Goal: Task Accomplishment & Management: Use online tool/utility

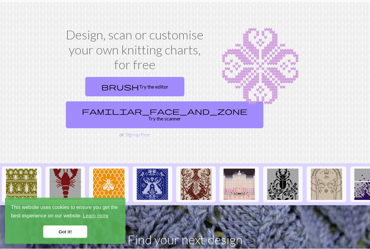
scroll to position [17, 0]
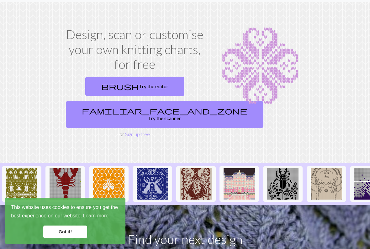
click at [111, 111] on link "familiar_face_and_zone Try the scanner" at bounding box center [164, 114] width 197 height 27
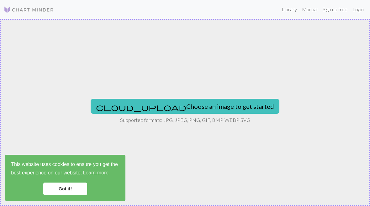
click at [222, 109] on button "cloud_upload Choose an image to get started" at bounding box center [185, 106] width 189 height 15
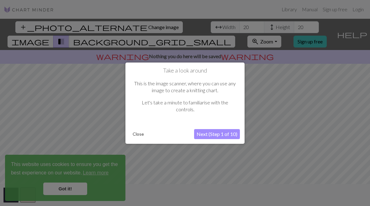
click at [239, 130] on button "Next (Step 1 of 10)" at bounding box center [217, 134] width 46 height 10
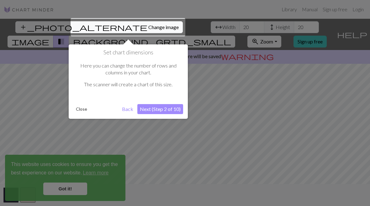
click at [120, 29] on div at bounding box center [127, 27] width 115 height 18
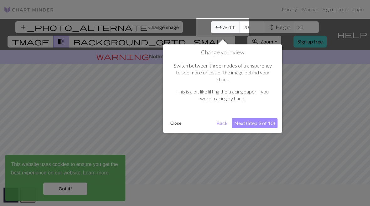
click at [229, 49] on div "Change your view Switch between three modes of transparency to see more or less…" at bounding box center [222, 88] width 119 height 89
click at [255, 118] on button "Next (Step 3 of 10)" at bounding box center [255, 123] width 46 height 10
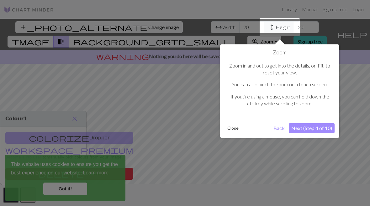
click at [318, 128] on button "Next (Step 4 of 10)" at bounding box center [312, 128] width 46 height 10
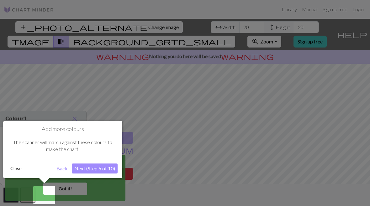
click at [86, 169] on button "Next (Step 5 of 10)" at bounding box center [95, 169] width 46 height 10
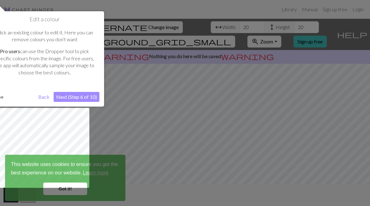
click at [83, 100] on button "Next (Step 6 of 10)" at bounding box center [77, 97] width 46 height 10
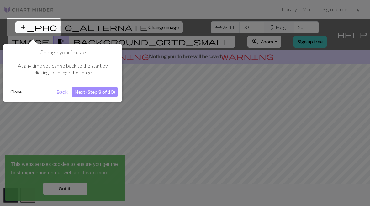
click at [90, 96] on button "Next (Step 8 of 10)" at bounding box center [95, 92] width 46 height 10
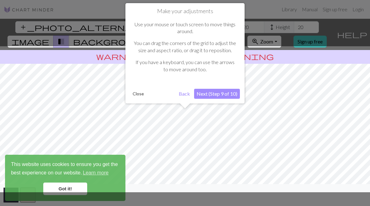
click at [223, 92] on button "Next (Step 9 of 10)" at bounding box center [217, 94] width 46 height 10
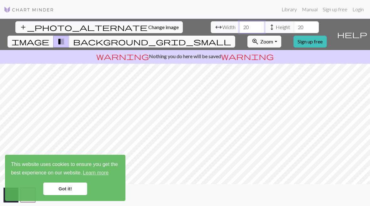
click at [239, 25] on input "20" at bounding box center [251, 27] width 25 height 12
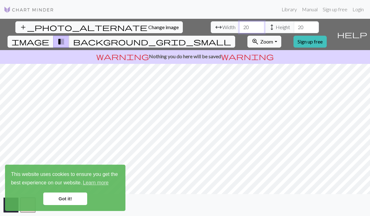
type input "2"
type input "1200"
click at [294, 25] on input "20" at bounding box center [306, 27] width 25 height 12
click at [294, 23] on input "120" at bounding box center [306, 27] width 25 height 12
click at [294, 30] on input "120" at bounding box center [306, 27] width 25 height 12
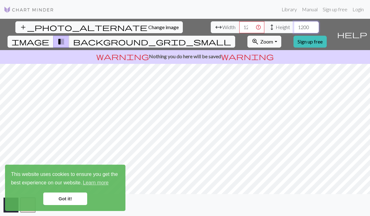
type input "1200"
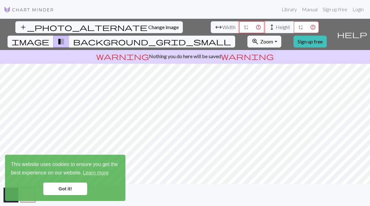
click at [239, 24] on input "1200" at bounding box center [251, 27] width 25 height 12
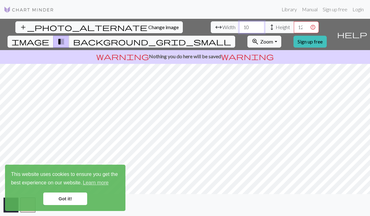
type input "1"
type input "9"
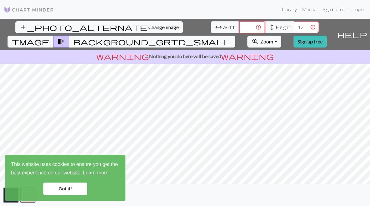
click at [239, 25] on input "number" at bounding box center [251, 27] width 25 height 12
click at [64, 189] on link "Got it!" at bounding box center [65, 189] width 44 height 13
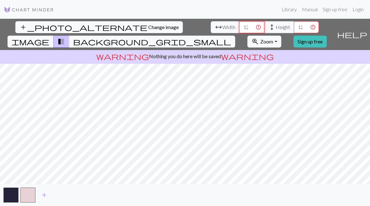
click at [239, 23] on input "12000" at bounding box center [251, 27] width 25 height 12
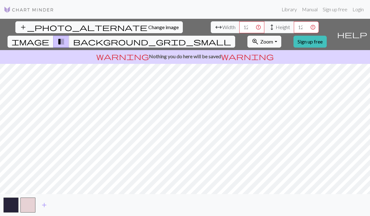
click at [222, 24] on span "Width" at bounding box center [228, 27] width 13 height 8
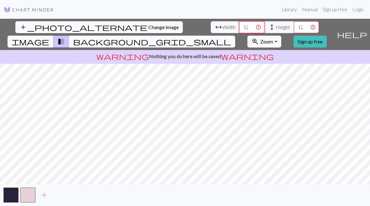
click at [239, 28] on input "12000" at bounding box center [251, 27] width 25 height 12
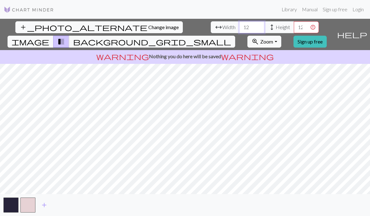
type input "1"
type input "10000"
click at [294, 24] on input "1200" at bounding box center [306, 27] width 25 height 12
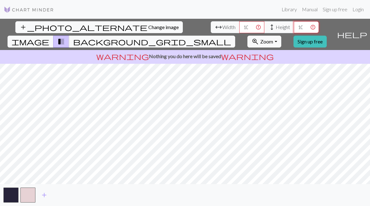
click at [294, 24] on input "1000" at bounding box center [306, 27] width 25 height 12
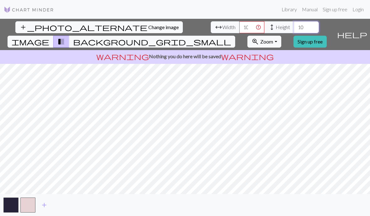
type input "1"
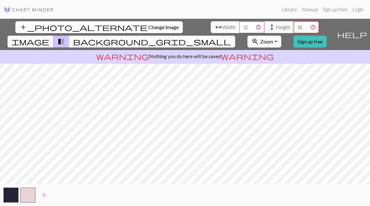
click at [294, 29] on input "8000" at bounding box center [306, 27] width 25 height 12
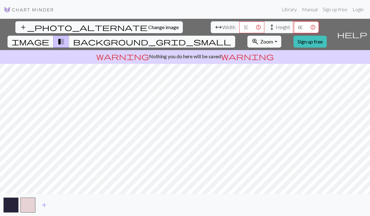
type input "800"
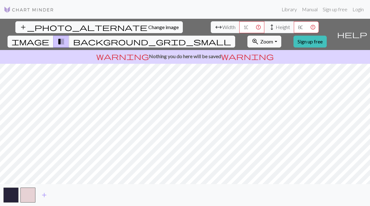
click at [49, 37] on span "image" at bounding box center [31, 41] width 38 height 9
click at [239, 30] on input "10000" at bounding box center [251, 27] width 25 height 12
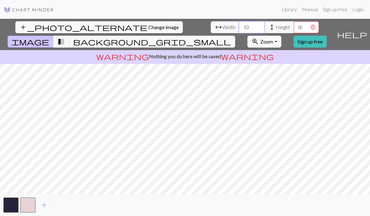
type input "1"
type input "5"
type input "9"
type input "1"
type input "2"
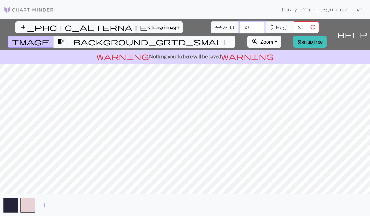
type input "3"
type input "4"
type input "3"
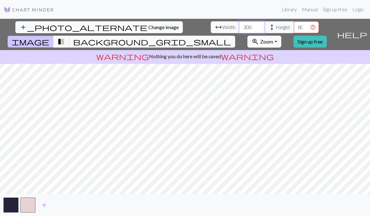
type input "300"
click at [294, 22] on input "800" at bounding box center [306, 27] width 25 height 12
click at [294, 29] on input "800" at bounding box center [306, 27] width 25 height 12
click at [294, 28] on input "800" at bounding box center [306, 27] width 25 height 12
type input "300"
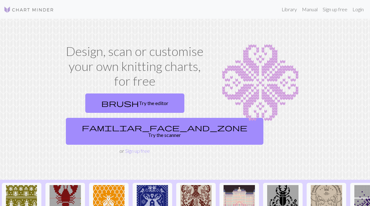
click at [154, 126] on link "familiar_face_and_zone Try the scanner" at bounding box center [164, 131] width 197 height 27
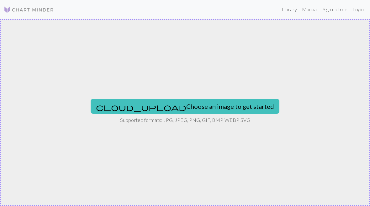
click at [196, 105] on button "cloud_upload Choose an image to get started" at bounding box center [185, 106] width 189 height 15
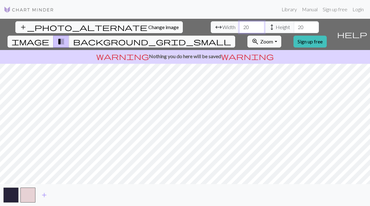
click at [239, 33] on input "20" at bounding box center [251, 27] width 25 height 12
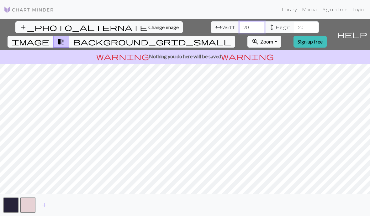
type input "2"
type input "300"
click at [294, 26] on input "20" at bounding box center [306, 27] width 25 height 12
type input "2"
type input "300"
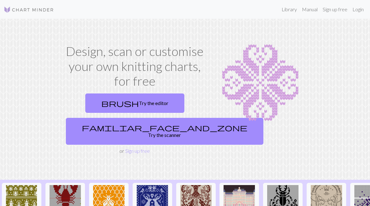
click at [115, 102] on link "brush Try the editor" at bounding box center [134, 103] width 99 height 19
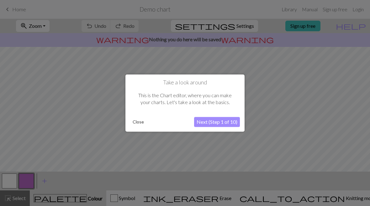
click at [206, 122] on button "Next (Step 1 of 10)" at bounding box center [217, 122] width 46 height 10
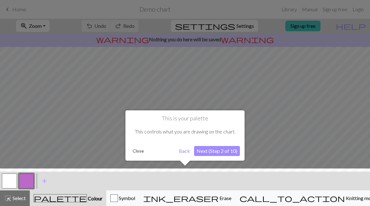
click at [185, 151] on button "Back" at bounding box center [184, 151] width 16 height 10
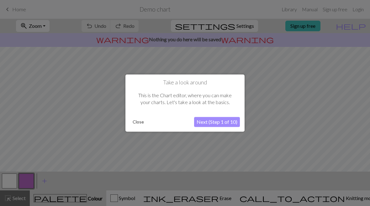
click at [224, 124] on button "Next (Step 1 of 10)" at bounding box center [217, 122] width 46 height 10
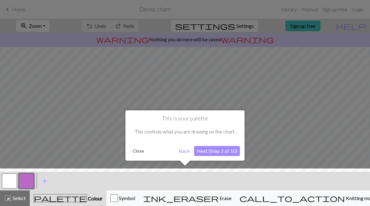
click at [224, 124] on div "This controls what you are drawing on the chart." at bounding box center [185, 131] width 110 height 19
click at [223, 127] on div "This controls what you are drawing on the chart." at bounding box center [185, 131] width 110 height 19
click at [218, 150] on button "Next (Step 2 of 10)" at bounding box center [217, 151] width 46 height 10
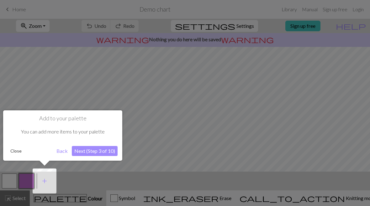
click at [219, 152] on div at bounding box center [185, 103] width 370 height 206
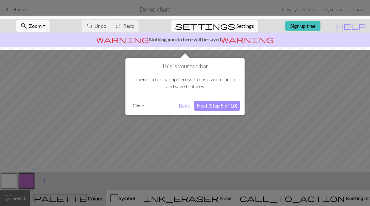
click at [227, 114] on div "This is your toolbar There's a toolbar up here with basic zoom, undo and save f…" at bounding box center [184, 86] width 119 height 57
click at [230, 109] on button "Next (Step 5 of 10)" at bounding box center [217, 106] width 46 height 10
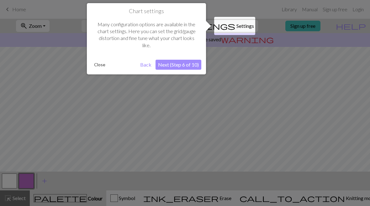
click at [189, 66] on button "Next (Step 6 of 10)" at bounding box center [178, 65] width 46 height 10
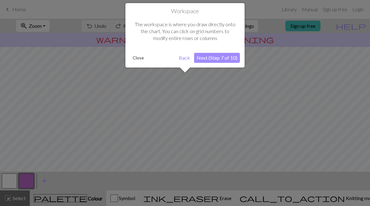
scroll to position [38, 0]
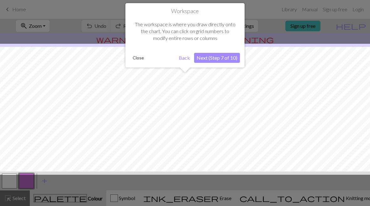
click at [228, 59] on button "Next (Step 7 of 10)" at bounding box center [217, 58] width 46 height 10
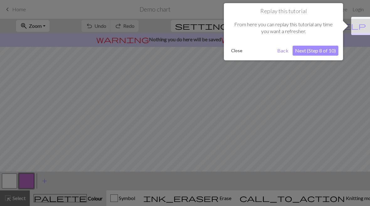
click at [324, 53] on button "Next (Step 8 of 10)" at bounding box center [315, 51] width 46 height 10
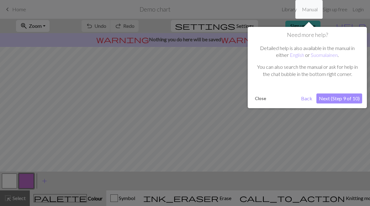
click at [338, 98] on button "Next (Step 9 of 10)" at bounding box center [339, 99] width 46 height 10
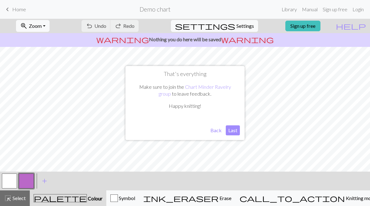
click at [237, 133] on button "Last" at bounding box center [233, 131] width 14 height 10
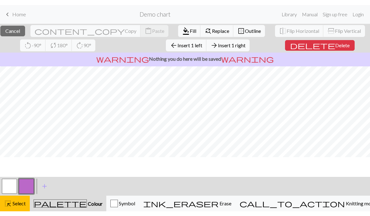
scroll to position [5, 0]
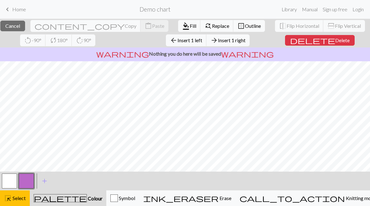
click at [12, 13] on link "keyboard_arrow_left Home" at bounding box center [15, 9] width 22 height 11
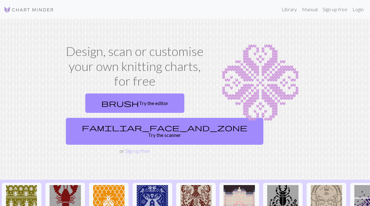
click at [111, 125] on link "familiar_face_and_zone Try the scanner" at bounding box center [164, 131] width 197 height 27
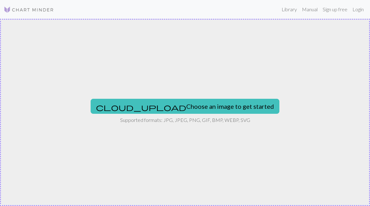
click at [145, 113] on button "cloud_upload Choose an image to get started" at bounding box center [185, 106] width 189 height 15
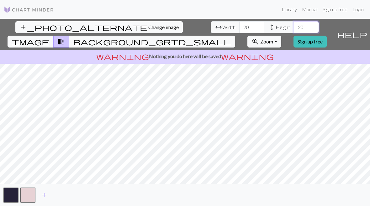
click at [294, 29] on input "20" at bounding box center [306, 27] width 25 height 12
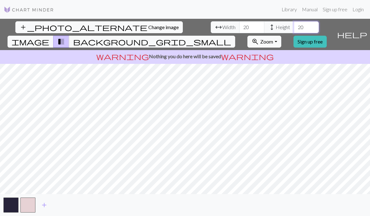
type input "2"
type input "300"
click at [239, 25] on input "20" at bounding box center [251, 27] width 25 height 12
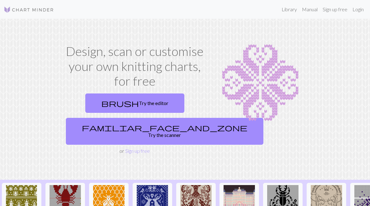
click at [107, 125] on link "familiar_face_and_zone Try the scanner" at bounding box center [164, 131] width 197 height 27
click at [130, 148] on link "Sign up free" at bounding box center [137, 151] width 25 height 6
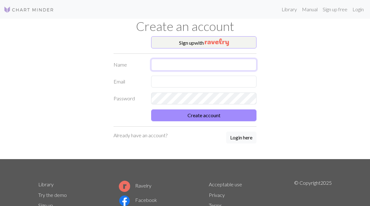
click at [221, 64] on input "text" at bounding box center [203, 65] width 105 height 12
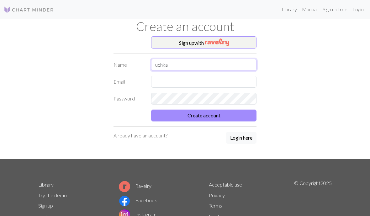
type input "uchka"
click at [204, 84] on input "text" at bounding box center [203, 82] width 105 height 12
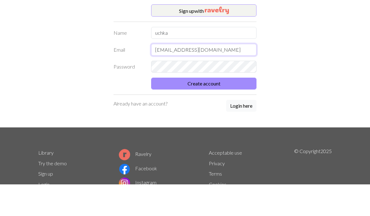
type input "[EMAIL_ADDRESS][DOMAIN_NAME]"
click at [235, 110] on button "Create account" at bounding box center [203, 116] width 105 height 12
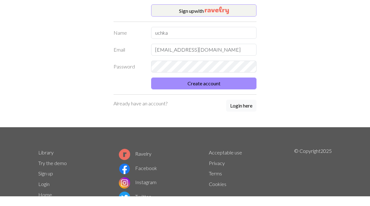
scroll to position [32, 0]
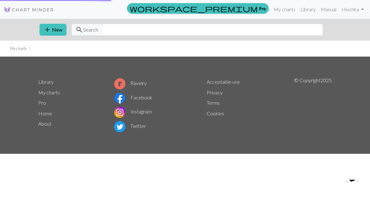
scroll to position [11, 0]
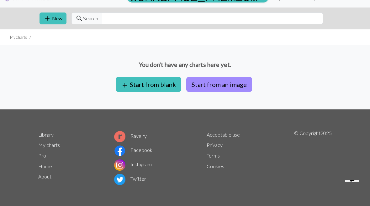
click at [165, 86] on button "add Start from blank" at bounding box center [148, 84] width 65 height 15
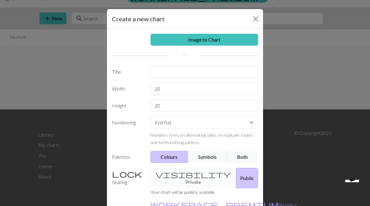
click at [189, 93] on input "20" at bounding box center [204, 89] width 108 height 12
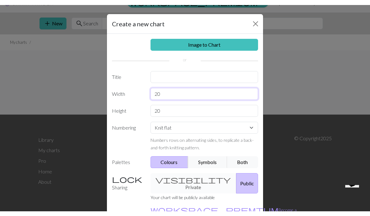
scroll to position [2, 0]
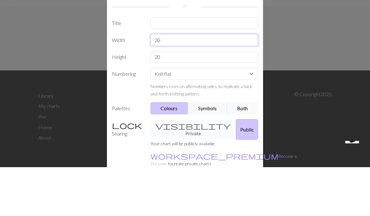
type input "2"
type input "300"
click at [233, 100] on input "20" at bounding box center [204, 106] width 108 height 12
type input "2"
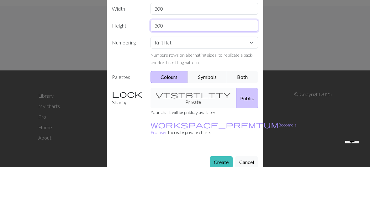
scroll to position [31, 0]
type input "300"
click at [254, 86] on select "Knit flat Knit in the round Lace knitting Cross stitch" at bounding box center [204, 92] width 108 height 12
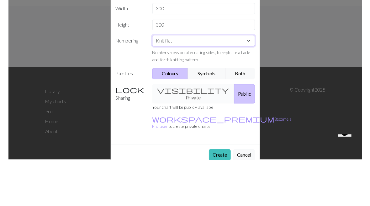
scroll to position [11, 0]
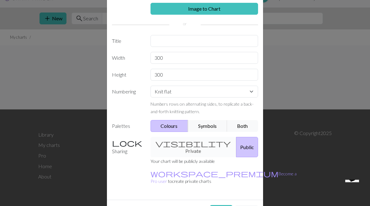
click at [193, 144] on div "visibility Private Public" at bounding box center [204, 147] width 115 height 20
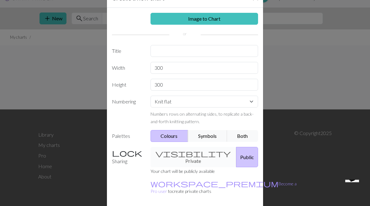
scroll to position [20, 0]
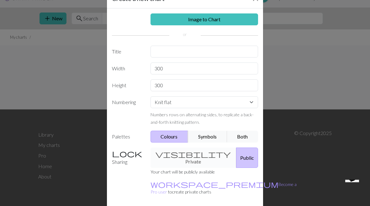
click at [229, 21] on link "Image to Chart" at bounding box center [204, 19] width 108 height 12
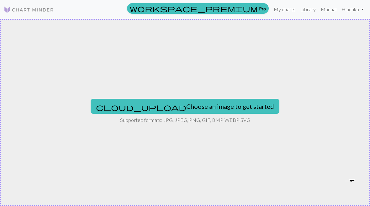
click at [217, 110] on button "cloud_upload Choose an image to get started" at bounding box center [185, 106] width 189 height 15
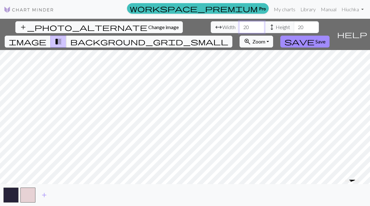
click at [239, 26] on input "20" at bounding box center [251, 27] width 25 height 12
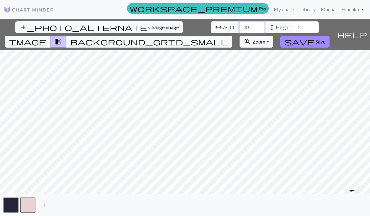
type input "2"
type input "300"
click at [294, 28] on input "20" at bounding box center [306, 27] width 25 height 12
type input "2"
type input "300"
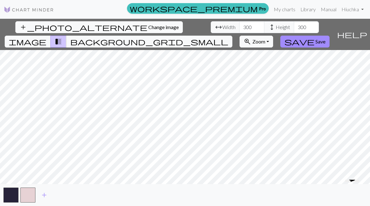
click at [46, 37] on span "image" at bounding box center [28, 41] width 38 height 9
click at [42, 199] on span "add" at bounding box center [44, 195] width 8 height 9
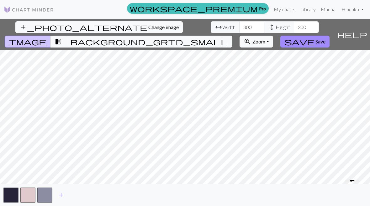
click at [57, 193] on span "add" at bounding box center [61, 195] width 8 height 9
click at [77, 194] on span "add" at bounding box center [78, 195] width 8 height 9
click at [92, 194] on span "add" at bounding box center [95, 195] width 8 height 9
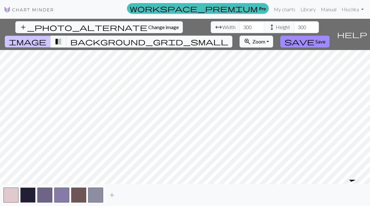
click at [113, 190] on button "add" at bounding box center [112, 196] width 16 height 12
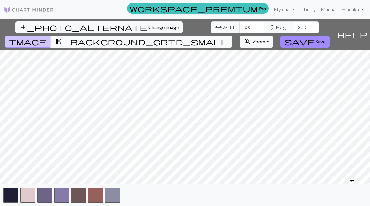
click at [131, 193] on span "add" at bounding box center [129, 195] width 8 height 9
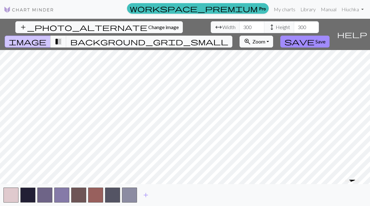
click at [149, 196] on span "add" at bounding box center [146, 195] width 8 height 9
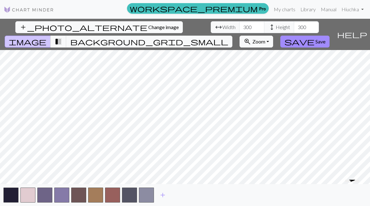
click at [162, 197] on span "add" at bounding box center [163, 195] width 8 height 9
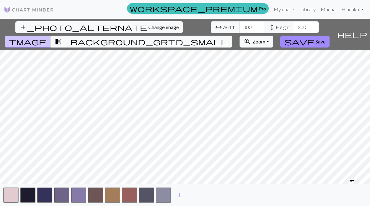
click at [179, 197] on span "add" at bounding box center [180, 195] width 8 height 9
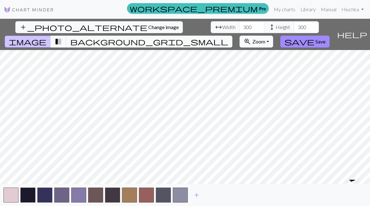
click at [198, 195] on span "add" at bounding box center [197, 195] width 8 height 9
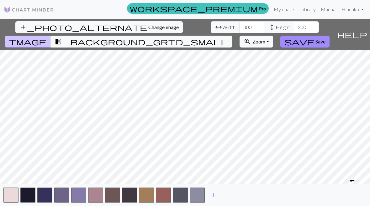
click at [218, 197] on button "add" at bounding box center [214, 196] width 16 height 12
click at [236, 199] on button "add" at bounding box center [230, 196] width 16 height 12
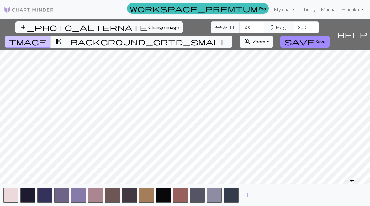
click at [248, 196] on span "add" at bounding box center [247, 195] width 8 height 9
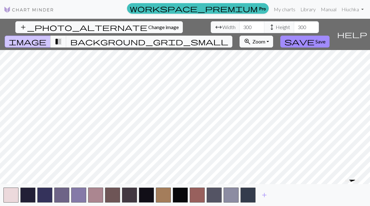
click at [266, 196] on span "add" at bounding box center [264, 195] width 8 height 9
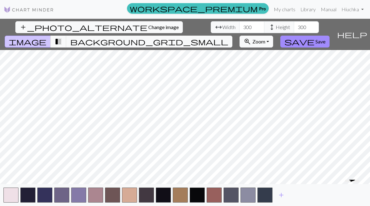
click at [281, 195] on span "add" at bounding box center [281, 195] width 8 height 9
click at [282, 198] on button "button" at bounding box center [281, 195] width 15 height 15
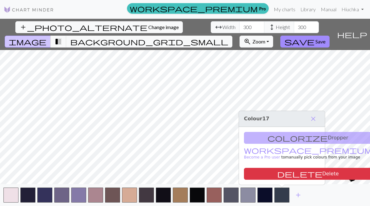
click at [299, 198] on span "add" at bounding box center [298, 195] width 8 height 9
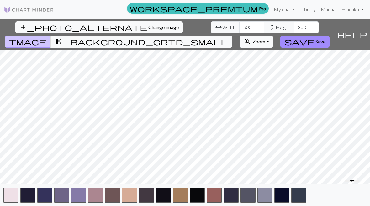
click at [317, 194] on span "add" at bounding box center [315, 195] width 8 height 9
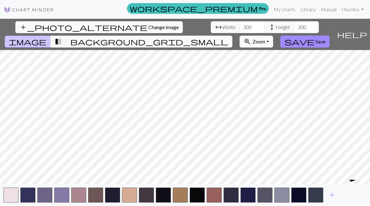
click at [314, 121] on span "close" at bounding box center [313, 119] width 8 height 9
click at [332, 195] on span "add" at bounding box center [332, 195] width 8 height 9
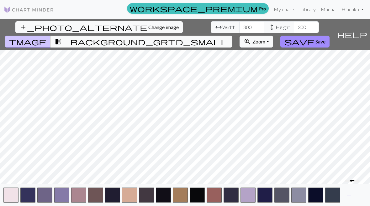
click at [273, 36] on button "zoom_in Zoom Zoom" at bounding box center [256, 42] width 34 height 12
click at [325, 39] on span "Save" at bounding box center [320, 42] width 10 height 6
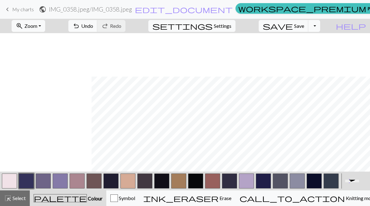
scroll to position [85, 422]
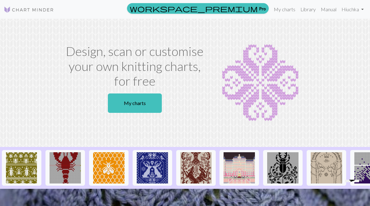
click at [306, 10] on link "Library" at bounding box center [308, 9] width 20 height 13
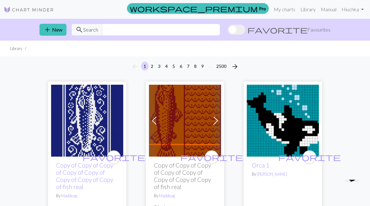
click at [286, 8] on link "My charts" at bounding box center [284, 9] width 27 height 13
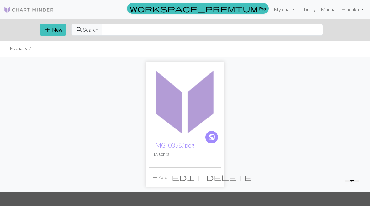
click at [193, 95] on img at bounding box center [185, 101] width 72 height 72
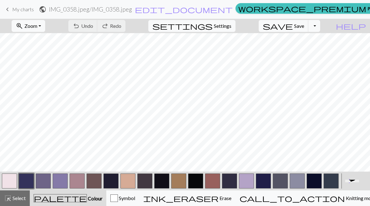
click at [37, 28] on span "Zoom" at bounding box center [30, 26] width 13 height 6
click at [36, 76] on button "50%" at bounding box center [36, 75] width 49 height 10
click at [23, 25] on span "zoom_in" at bounding box center [20, 26] width 8 height 9
click at [32, 103] on button "200%" at bounding box center [36, 105] width 49 height 10
click at [23, 27] on span "zoom_in" at bounding box center [20, 26] width 8 height 9
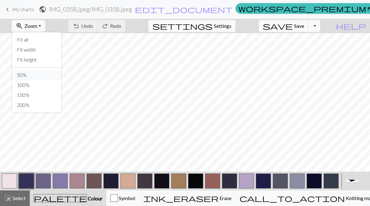
click at [33, 76] on button "50%" at bounding box center [36, 75] width 49 height 10
click at [231, 198] on span "Erase" at bounding box center [224, 198] width 13 height 6
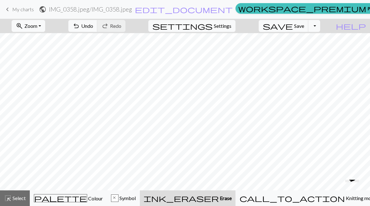
click at [118, 199] on div "x" at bounding box center [114, 199] width 7 height 8
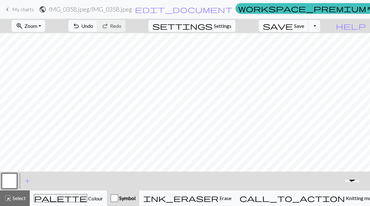
click at [27, 180] on span "add" at bounding box center [28, 181] width 8 height 9
click at [12, 180] on button "button" at bounding box center [9, 181] width 15 height 15
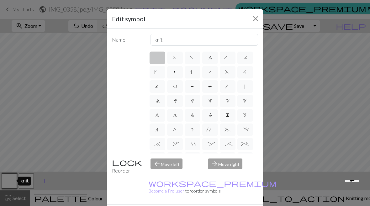
click at [285, 180] on div "Edit symbol Name knit d f g h j k p s t F H J O P T / | 0 1 2 3 4 5 6 7 8 9 e m…" at bounding box center [185, 103] width 370 height 206
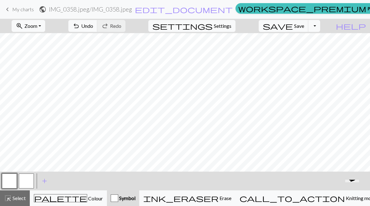
click at [10, 181] on button "button" at bounding box center [9, 181] width 15 height 15
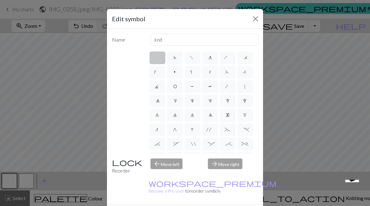
click at [58, 184] on div "Edit symbol Name knit d f g h j k p s t F H J O P T / | 0 1 2 3 4 5 6 7 8 9 e m…" at bounding box center [185, 103] width 370 height 206
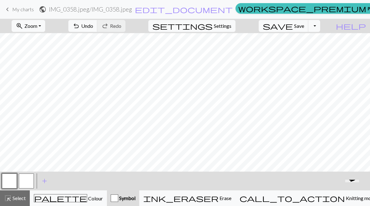
click at [230, 26] on span "Settings" at bounding box center [223, 26] width 18 height 8
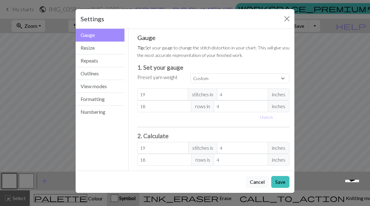
click at [86, 44] on button "Resize" at bounding box center [100, 48] width 49 height 13
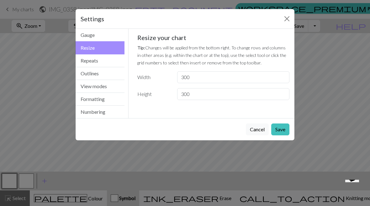
click at [86, 62] on button "Repeats" at bounding box center [100, 61] width 49 height 13
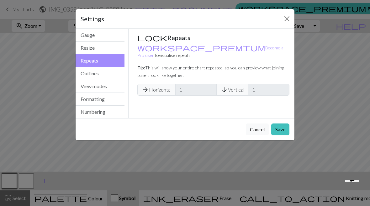
click at [91, 73] on button "Outlines" at bounding box center [100, 73] width 49 height 13
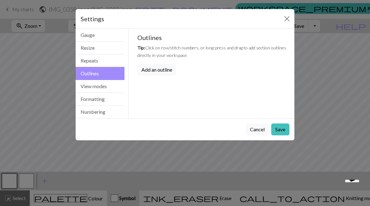
click at [95, 85] on button "View modes" at bounding box center [100, 86] width 49 height 13
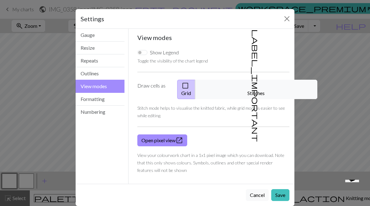
click at [94, 100] on button "Formatting" at bounding box center [100, 99] width 49 height 13
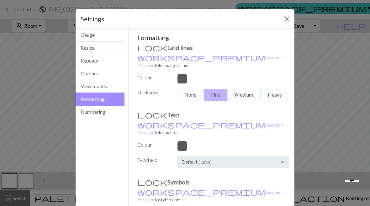
click at [96, 112] on button "Numbering" at bounding box center [100, 112] width 49 height 13
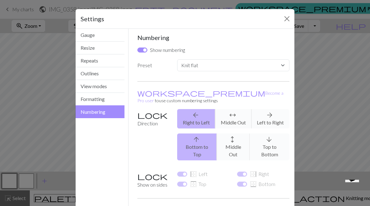
click at [284, 22] on button "Close" at bounding box center [287, 19] width 10 height 10
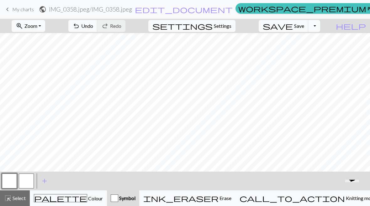
click at [37, 27] on span "Zoom" at bounding box center [30, 26] width 13 height 6
click at [39, 53] on button "Fit width" at bounding box center [36, 50] width 49 height 10
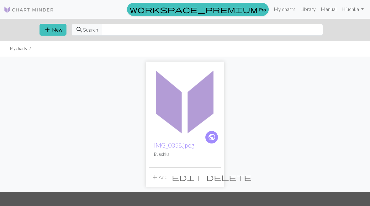
click at [194, 153] on p "By uchka" at bounding box center [185, 155] width 62 height 6
click at [212, 138] on span "public" at bounding box center [212, 138] width 8 height 10
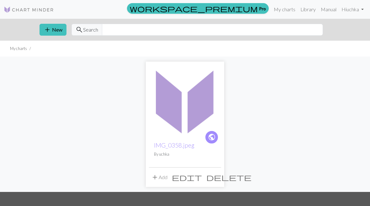
click at [184, 90] on img at bounding box center [185, 101] width 72 height 72
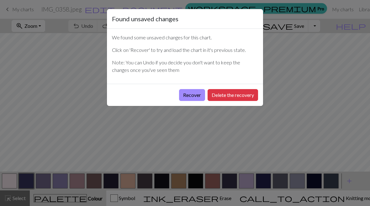
click at [186, 98] on button "Recover" at bounding box center [192, 95] width 26 height 12
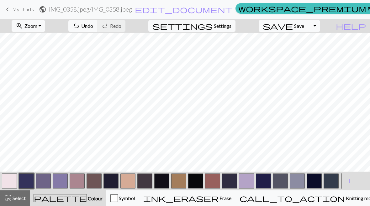
click at [304, 27] on span "Save" at bounding box center [299, 26] width 10 height 6
click at [320, 27] on button "Toggle Dropdown" at bounding box center [314, 26] width 12 height 12
click at [318, 49] on button "save_alt Download" at bounding box center [267, 50] width 103 height 10
click at [320, 27] on button "Toggle Dropdown" at bounding box center [314, 26] width 12 height 12
click at [313, 50] on button "save_alt Download" at bounding box center [267, 50] width 103 height 10
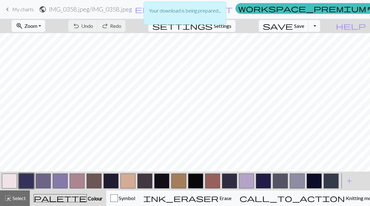
click at [307, 26] on div "Your download is being prepared..." at bounding box center [185, 15] width 370 height 30
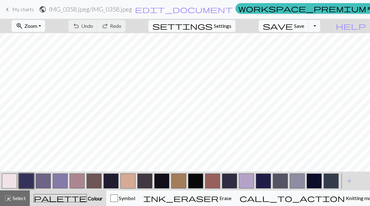
click at [209, 11] on form "public IMG_0358.jpeg / IMG_0358.jpeg edit_document Edit settings" at bounding box center [136, 9] width 194 height 12
click at [320, 30] on button "Toggle Dropdown" at bounding box center [314, 26] width 12 height 12
click at [318, 40] on button "file_copy Save a copy" at bounding box center [267, 40] width 103 height 10
click at [365, 24] on span "help" at bounding box center [351, 26] width 30 height 9
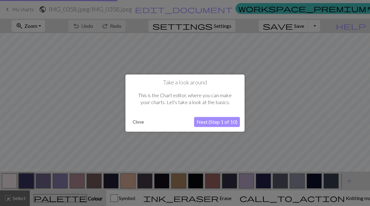
click at [136, 122] on button "Close" at bounding box center [138, 121] width 16 height 9
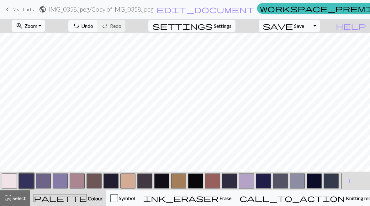
click at [345, 197] on span "Knitting mode" at bounding box center [361, 198] width 32 height 6
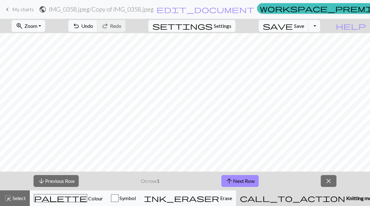
click at [325, 183] on button "close" at bounding box center [328, 181] width 16 height 12
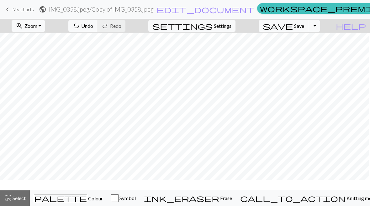
scroll to position [5, 157]
click at [63, 202] on span "palette" at bounding box center [60, 198] width 53 height 9
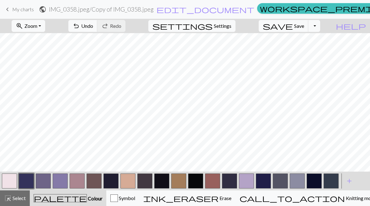
click at [132, 182] on button "button" at bounding box center [127, 181] width 15 height 15
click at [146, 182] on button "button" at bounding box center [144, 181] width 15 height 15
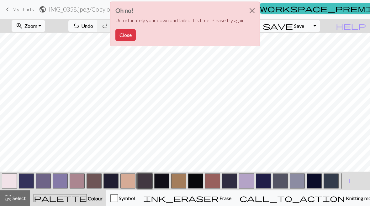
click at [128, 38] on button "Close" at bounding box center [125, 35] width 20 height 12
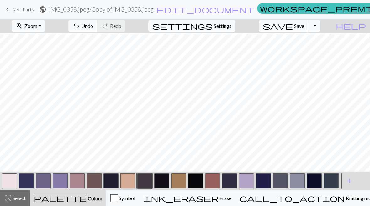
click at [128, 182] on button "button" at bounding box center [127, 181] width 15 height 15
click at [113, 184] on button "button" at bounding box center [110, 181] width 15 height 15
click at [7, 179] on button "button" at bounding box center [9, 181] width 15 height 15
click at [94, 181] on button "button" at bounding box center [93, 181] width 15 height 15
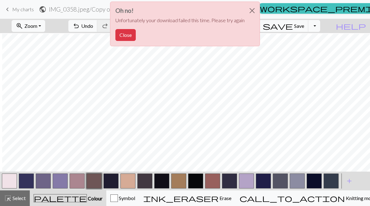
scroll to position [85, 193]
click at [254, 11] on button "Close" at bounding box center [251, 11] width 15 height 18
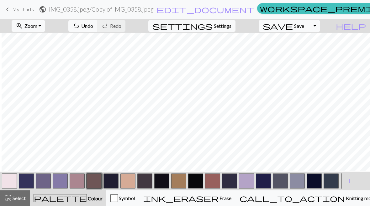
scroll to position [147, 165]
click at [345, 199] on span "Knitting mode" at bounding box center [361, 198] width 32 height 6
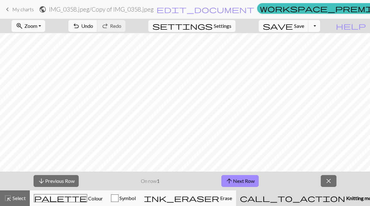
click at [22, 201] on span "Select" at bounding box center [19, 198] width 14 height 6
click at [21, 196] on span "Select" at bounding box center [19, 198] width 14 height 6
click at [50, 183] on button "arrow_downward Previous Row" at bounding box center [56, 181] width 45 height 12
click at [332, 185] on span "close" at bounding box center [329, 181] width 8 height 9
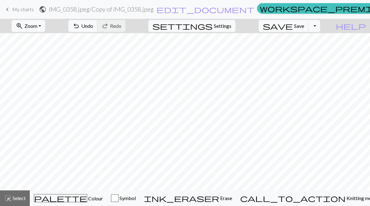
click at [37, 26] on span "Zoom" at bounding box center [30, 26] width 13 height 6
click at [32, 39] on button "Fit all" at bounding box center [36, 40] width 49 height 10
click at [35, 25] on button "zoom_in Zoom Zoom" at bounding box center [29, 26] width 34 height 12
click at [35, 61] on button "Fit height" at bounding box center [36, 60] width 49 height 10
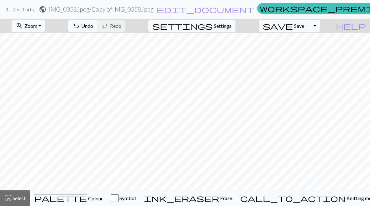
click at [38, 20] on button "zoom_in Zoom Zoom" at bounding box center [29, 26] width 34 height 12
click at [36, 51] on button "Fit width" at bounding box center [36, 50] width 49 height 10
click at [23, 22] on span "zoom_in" at bounding box center [20, 26] width 8 height 9
click at [34, 104] on button "200%" at bounding box center [36, 105] width 49 height 10
click at [23, 22] on span "zoom_in" at bounding box center [20, 26] width 8 height 9
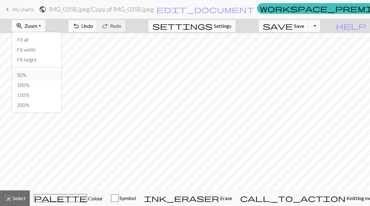
click at [32, 72] on button "50%" at bounding box center [36, 75] width 49 height 10
click at [23, 23] on span "zoom_in" at bounding box center [20, 26] width 8 height 9
click at [33, 39] on button "Fit all" at bounding box center [36, 40] width 49 height 10
click at [87, 199] on span "Colour" at bounding box center [95, 199] width 16 height 6
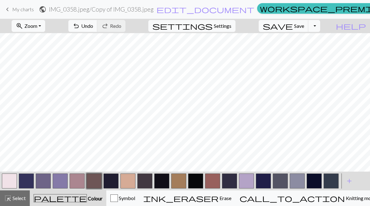
click at [115, 182] on button "button" at bounding box center [110, 181] width 15 height 15
click at [359, 27] on span "help" at bounding box center [351, 26] width 30 height 9
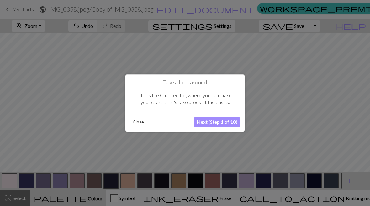
click at [215, 123] on button "Next (Step 1 of 10)" at bounding box center [217, 122] width 46 height 10
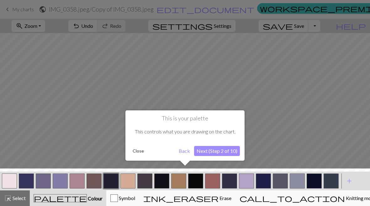
click at [218, 149] on button "Next (Step 2 of 10)" at bounding box center [217, 151] width 46 height 10
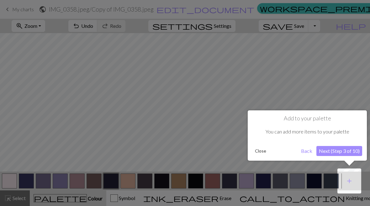
click at [342, 153] on button "Next (Step 3 of 10)" at bounding box center [339, 151] width 46 height 10
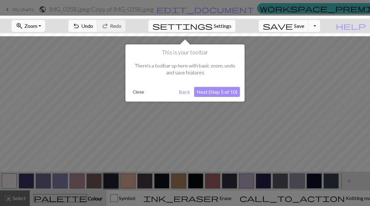
click at [227, 87] on button "Next (Step 5 of 10)" at bounding box center [217, 92] width 46 height 10
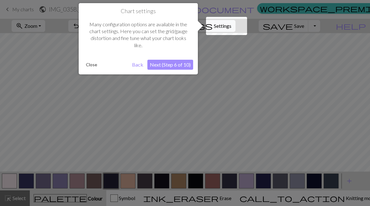
click at [180, 67] on button "Next (Step 6 of 10)" at bounding box center [170, 65] width 46 height 10
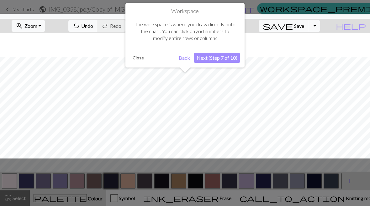
scroll to position [134, 220]
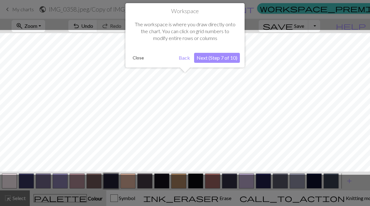
click at [225, 57] on button "Next (Step 7 of 10)" at bounding box center [217, 58] width 46 height 10
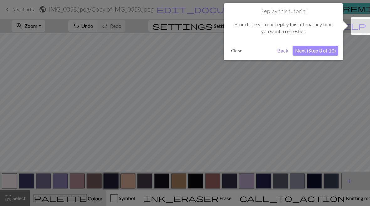
click at [309, 51] on button "Next (Step 8 of 10)" at bounding box center [315, 51] width 46 height 10
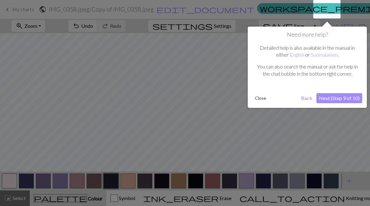
click at [327, 101] on button "Next (Step 9 of 10)" at bounding box center [339, 98] width 46 height 10
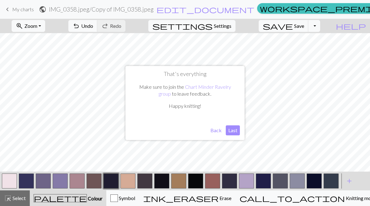
click at [233, 131] on button "Last" at bounding box center [233, 131] width 14 height 10
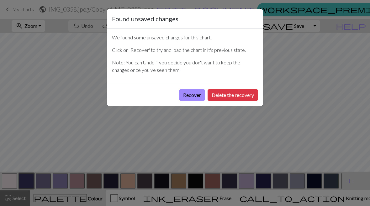
click at [190, 95] on button "Recover" at bounding box center [192, 95] width 26 height 12
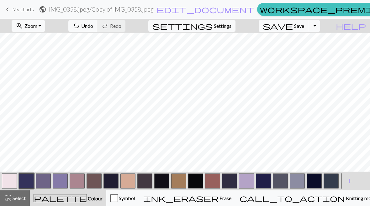
click at [360, 29] on span "help" at bounding box center [351, 26] width 30 height 9
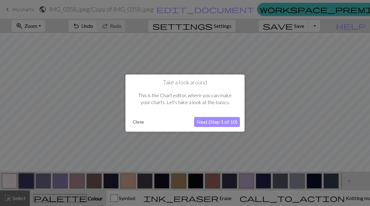
click at [139, 125] on button "Close" at bounding box center [138, 121] width 16 height 9
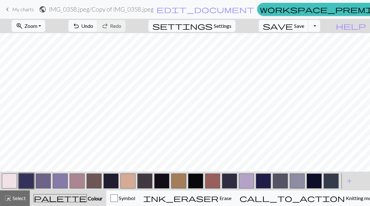
click at [199, 13] on span "edit_document" at bounding box center [205, 9] width 98 height 9
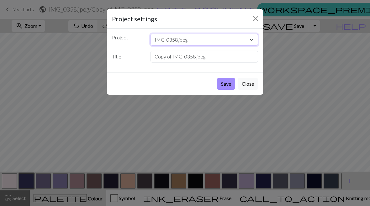
click at [252, 39] on select "IMG_0358.jpeg" at bounding box center [204, 40] width 108 height 12
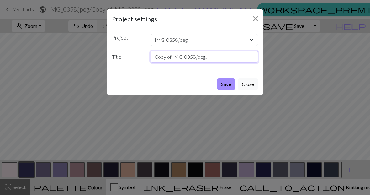
type input "Copy of IMG_0358.jpeg.,"
click at [253, 22] on button "Close" at bounding box center [255, 19] width 10 height 10
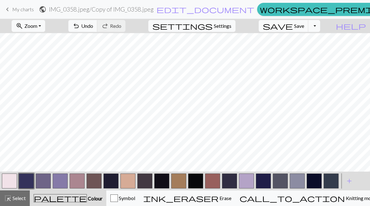
click at [18, 198] on span "Select" at bounding box center [19, 198] width 14 height 6
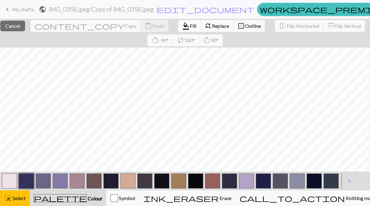
scroll to position [0, 227]
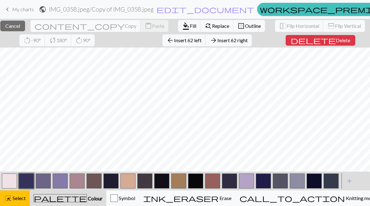
click at [18, 197] on span "Select" at bounding box center [19, 198] width 14 height 6
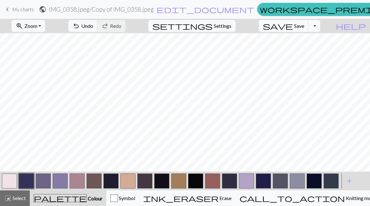
click at [345, 200] on span "Knitting mode" at bounding box center [361, 198] width 32 height 6
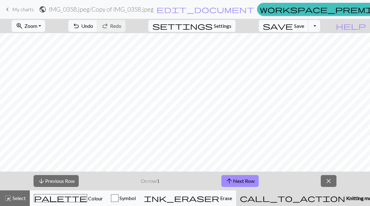
click at [345, 199] on span "Knitting mode" at bounding box center [361, 198] width 32 height 6
click at [330, 183] on span "close" at bounding box center [329, 181] width 8 height 9
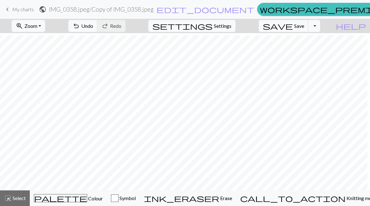
scroll to position [155, 249]
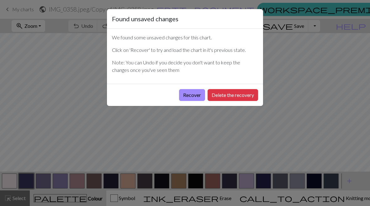
click at [194, 96] on button "Recover" at bounding box center [192, 95] width 26 height 12
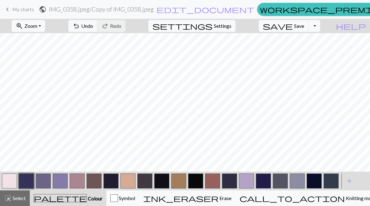
click at [45, 29] on button "zoom_in Zoom Zoom" at bounding box center [29, 26] width 34 height 12
click at [61, 41] on button "Fit all" at bounding box center [36, 40] width 49 height 10
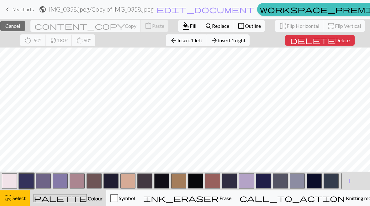
click at [155, 43] on div "close Cancel content_copy Copy content_paste Paste format_color_fill Fill find_…" at bounding box center [185, 33] width 370 height 29
click at [16, 200] on span "Select" at bounding box center [19, 198] width 14 height 6
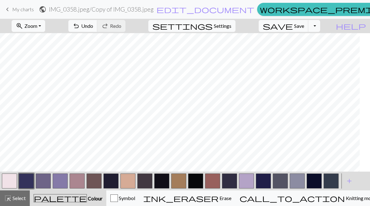
scroll to position [876, 24]
click at [97, 23] on button "undo Undo Undo" at bounding box center [82, 26] width 29 height 12
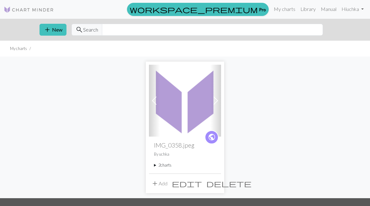
click at [198, 114] on img at bounding box center [185, 101] width 72 height 72
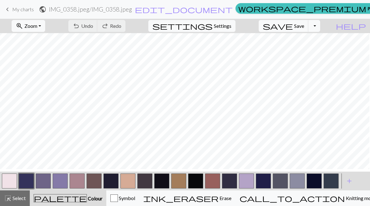
scroll to position [43, 225]
click at [13, 184] on button "button" at bounding box center [9, 181] width 15 height 15
click at [128, 184] on button "button" at bounding box center [127, 181] width 15 height 15
click at [93, 185] on button "button" at bounding box center [93, 181] width 15 height 15
click at [112, 183] on button "button" at bounding box center [110, 181] width 15 height 15
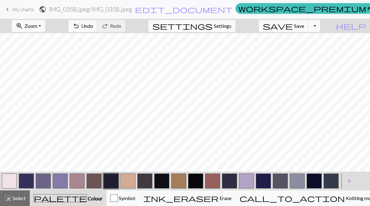
click at [61, 184] on button "button" at bounding box center [60, 181] width 15 height 15
click at [11, 185] on button "button" at bounding box center [9, 181] width 15 height 15
click at [43, 179] on button "button" at bounding box center [43, 181] width 15 height 15
click at [97, 185] on button "button" at bounding box center [93, 181] width 15 height 15
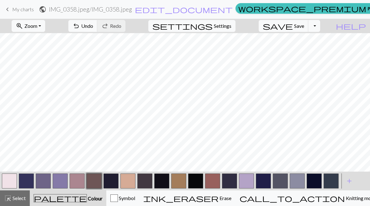
click at [144, 185] on button "button" at bounding box center [144, 181] width 15 height 15
click at [230, 28] on span "Settings" at bounding box center [223, 26] width 18 height 8
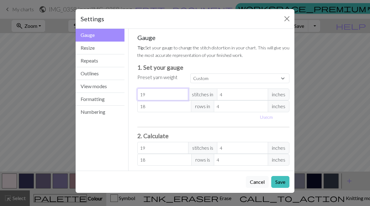
click at [177, 96] on input "19" at bounding box center [162, 95] width 51 height 12
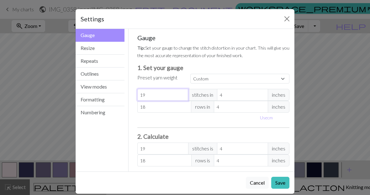
click at [180, 95] on input "19" at bounding box center [162, 95] width 51 height 12
type input "19"
type input "0"
click at [144, 95] on input "number" at bounding box center [162, 95] width 51 height 12
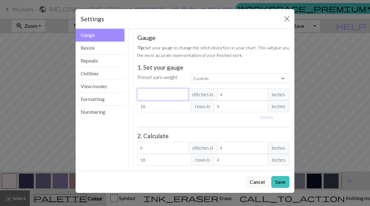
type input "50"
click at [161, 110] on input "18" at bounding box center [164, 107] width 54 height 12
type input "1"
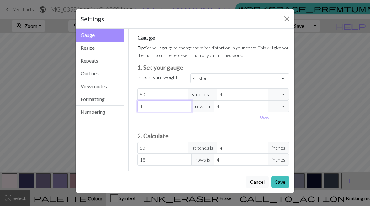
type input "1"
type input "0"
type input "5"
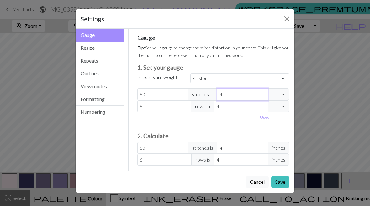
click at [248, 93] on input "4" at bounding box center [242, 95] width 51 height 12
type input "5"
type input "40"
type input "50"
type input "4"
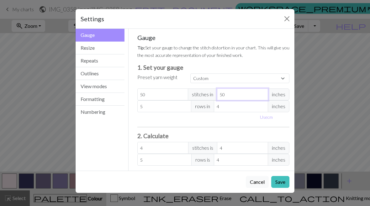
type input "50"
click at [166, 106] on input "5" at bounding box center [164, 107] width 54 height 12
type input "50"
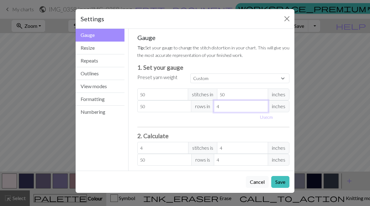
click at [251, 108] on input "4" at bounding box center [241, 107] width 54 height 12
type input "5"
type input "40"
type input "50"
type input "4"
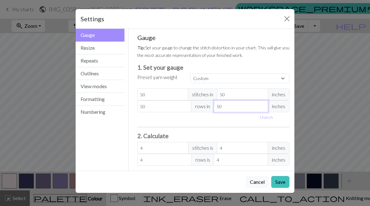
type input "50"
click at [242, 152] on input "number" at bounding box center [242, 148] width 51 height 12
type input "5"
type input "50"
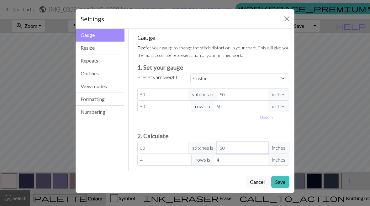
type input "50"
click at [159, 149] on input "50" at bounding box center [162, 148] width 51 height 12
click at [163, 161] on input "4" at bounding box center [164, 160] width 54 height 12
type input "0"
type input "5"
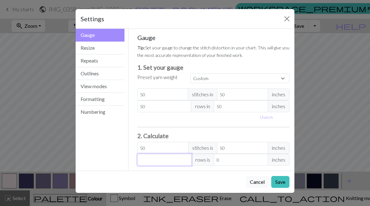
type input "5"
type input "50"
click at [283, 182] on button "Save" at bounding box center [280, 182] width 18 height 12
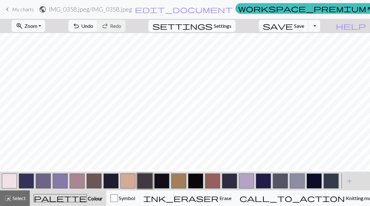
scroll to position [29, 275]
click at [231, 27] on span "Settings" at bounding box center [223, 26] width 18 height 8
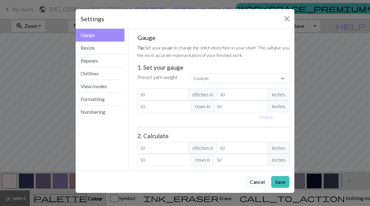
click at [282, 19] on button "Close" at bounding box center [287, 19] width 10 height 10
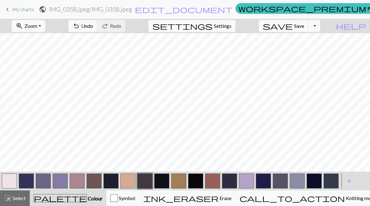
click at [111, 184] on button "button" at bounding box center [110, 181] width 15 height 15
click at [13, 180] on button "button" at bounding box center [9, 181] width 15 height 15
click at [345, 199] on span "Knitting mode" at bounding box center [361, 198] width 32 height 6
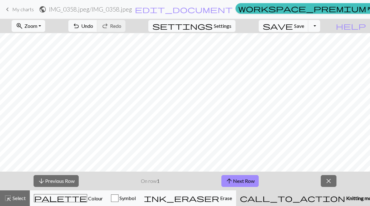
click at [326, 180] on span "close" at bounding box center [329, 181] width 8 height 9
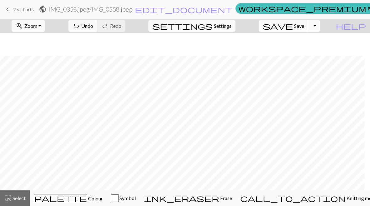
scroll to position [368, 266]
